Goal: Task Accomplishment & Management: Use online tool/utility

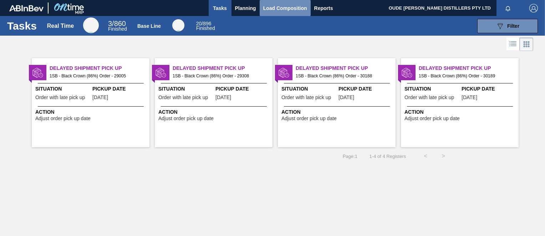
click at [273, 10] on span "Load Composition" at bounding box center [285, 8] width 44 height 9
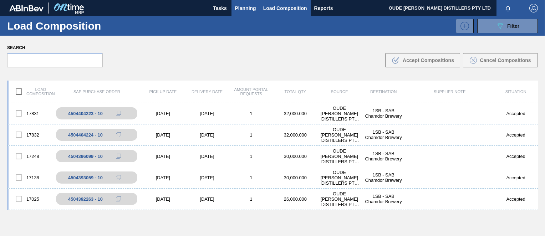
click at [248, 8] on span "Planning" at bounding box center [245, 8] width 21 height 9
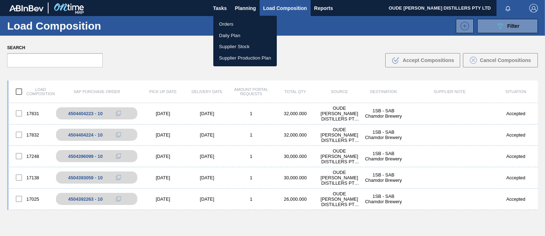
click at [224, 7] on div at bounding box center [272, 118] width 545 height 236
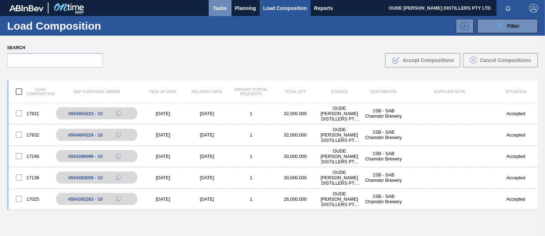
click at [221, 9] on span "Tasks" at bounding box center [220, 8] width 16 height 9
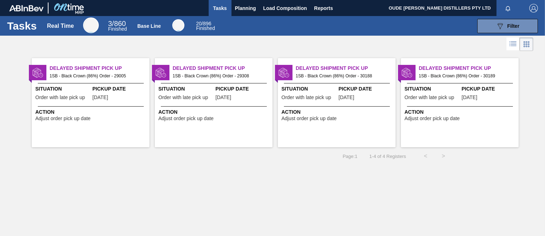
click at [324, 89] on span "Situation" at bounding box center [308, 88] width 55 height 7
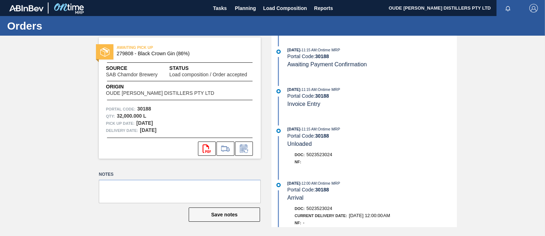
click at [234, 113] on div "Qty : 32,000.000 L" at bounding box center [180, 116] width 148 height 7
click at [211, 153] on button "svg{fill:#ff0000}" at bounding box center [207, 149] width 18 height 14
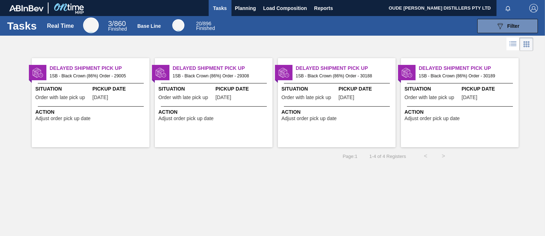
click at [459, 107] on div "Action Adjust order pick up date" at bounding box center [460, 113] width 118 height 15
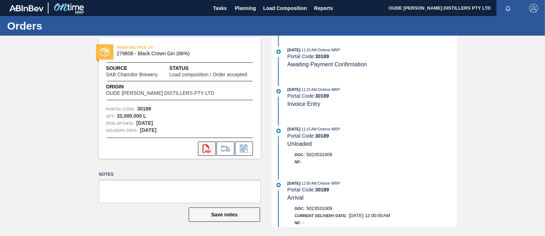
click at [206, 148] on icon "svg{fill:#ff0000}" at bounding box center [207, 148] width 9 height 9
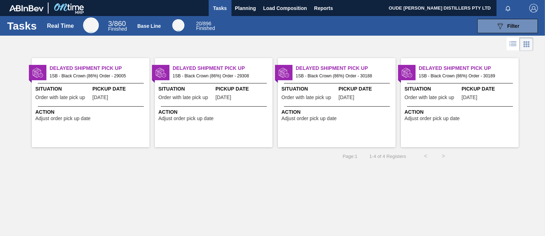
click at [208, 88] on span "Situation" at bounding box center [185, 88] width 55 height 7
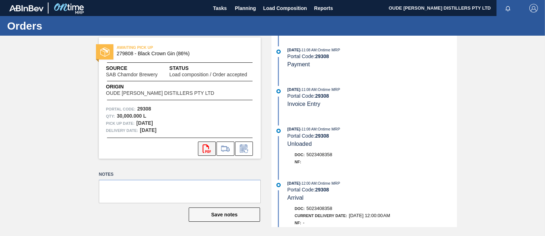
click at [204, 146] on icon "svg{fill:#ff0000}" at bounding box center [207, 148] width 9 height 9
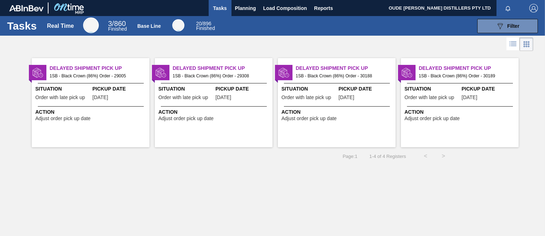
click at [113, 80] on span "1SB - Black Crown (86%) Order - 29005" at bounding box center [97, 76] width 94 height 8
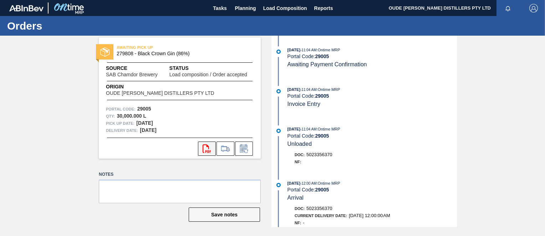
click at [209, 149] on icon "svg{fill:#ff0000}" at bounding box center [207, 148] width 9 height 9
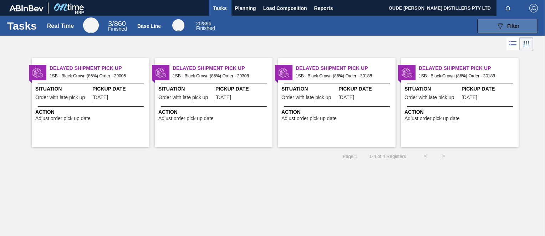
click at [494, 29] on button "089F7B8B-B2A5-4AFE-B5C0-19BA573D28AC Filter" at bounding box center [507, 26] width 61 height 14
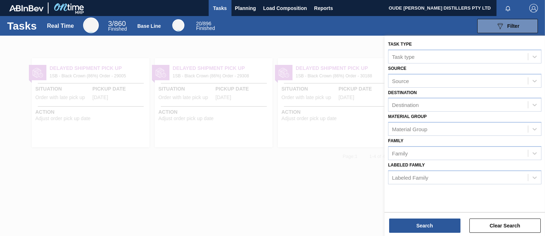
click at [294, 209] on div at bounding box center [272, 154] width 545 height 236
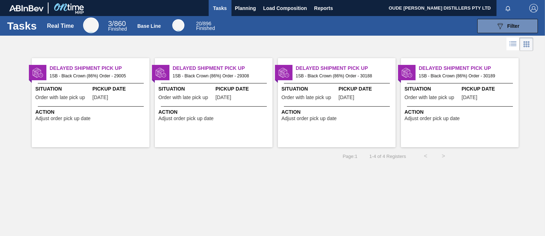
click at [124, 29] on span "Finished" at bounding box center [117, 29] width 19 height 6
